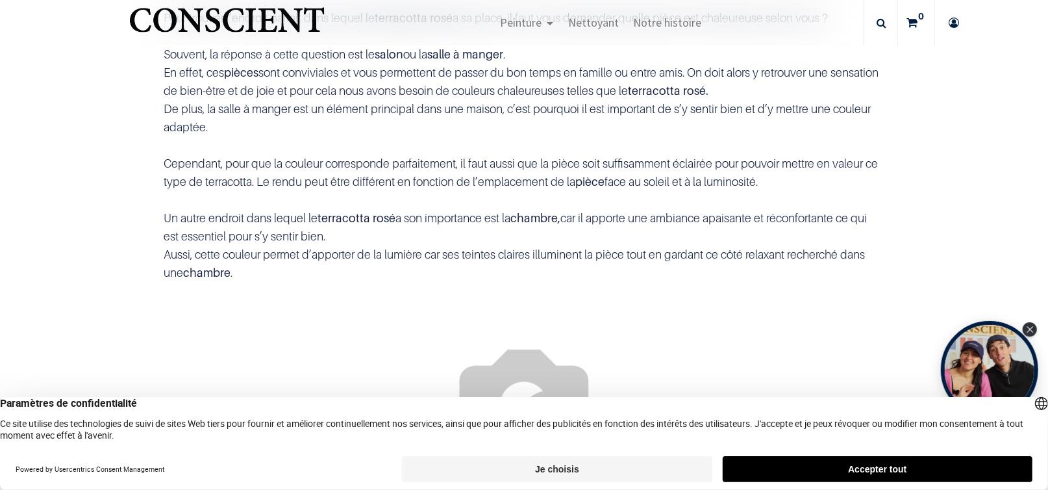
scroll to position [519, 0]
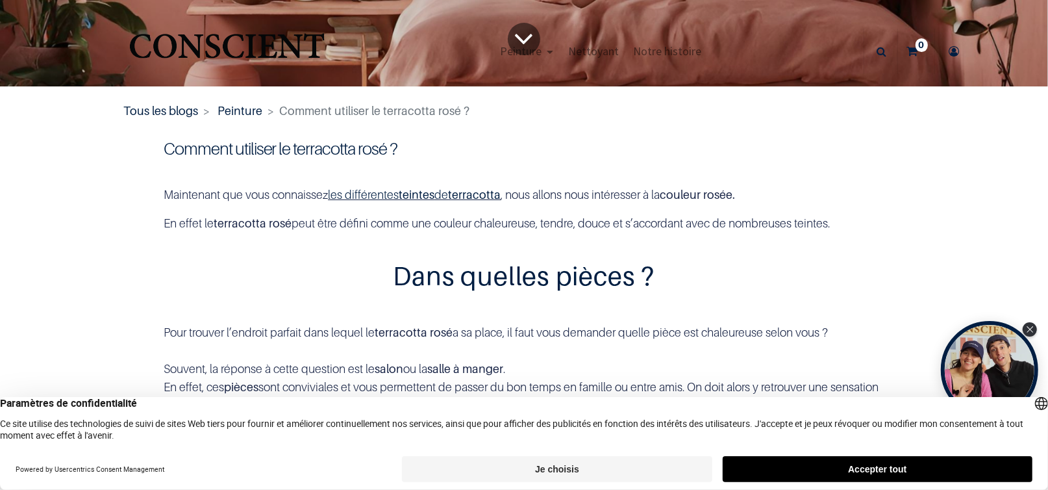
scroll to position [129, 0]
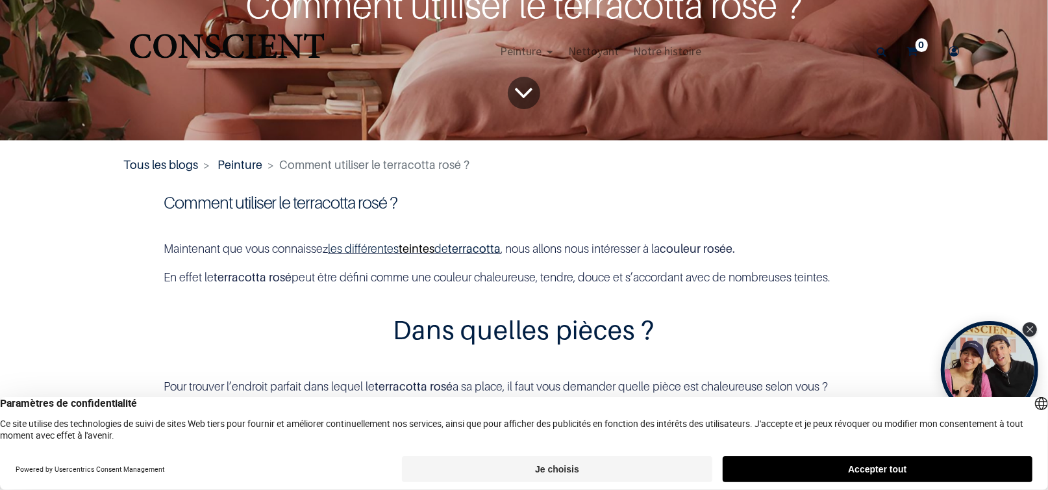
click at [399, 247] on link "teintes" at bounding box center [417, 249] width 36 height 14
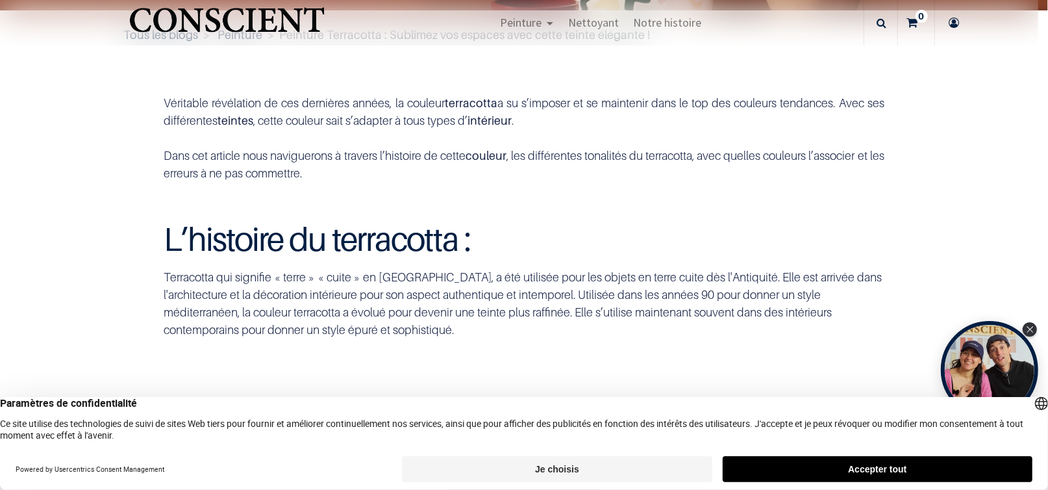
scroll to position [390, 0]
